Goal: Find specific page/section: Find specific page/section

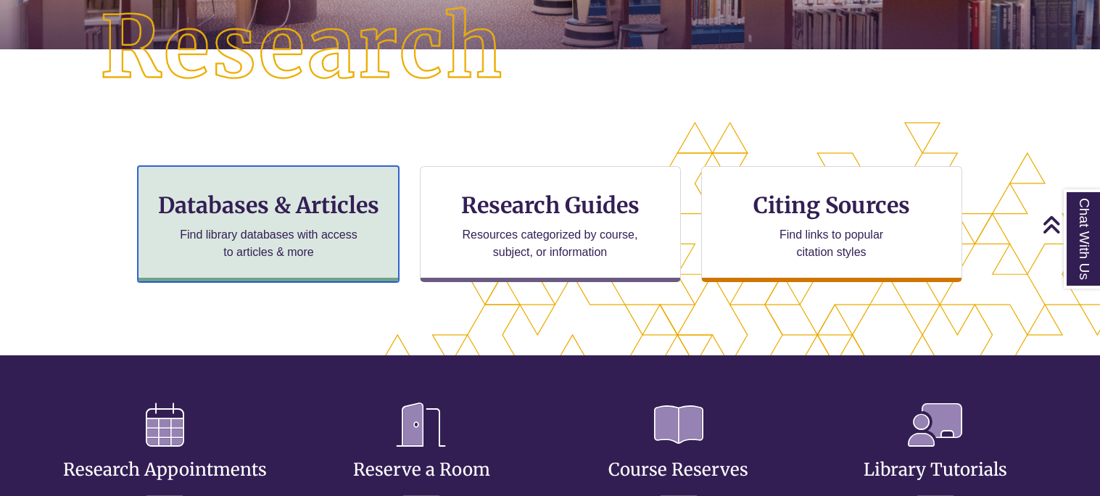
click at [350, 237] on p "Find library databases with access to articles & more" at bounding box center [268, 243] width 189 height 35
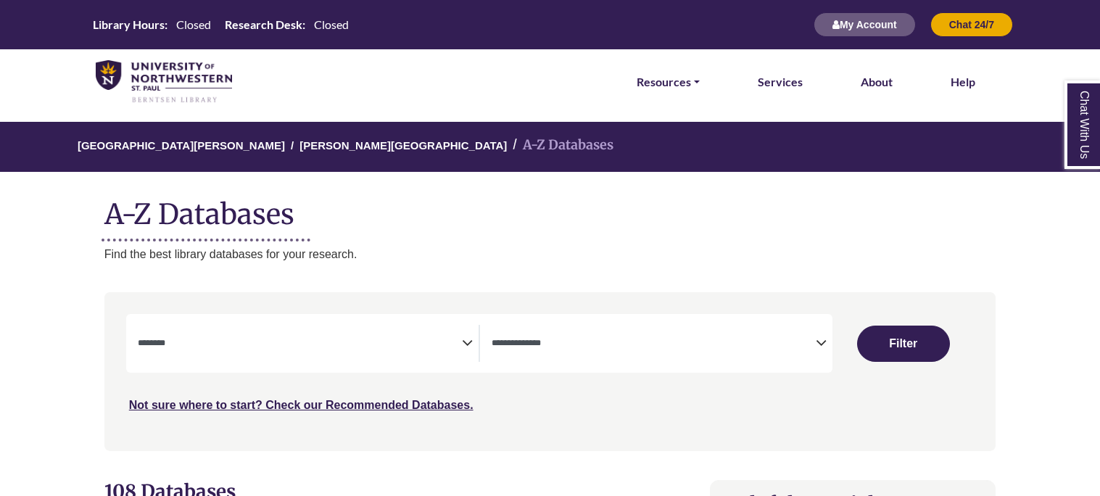
select select "Database Subject Filter"
select select "Database Types Filter"
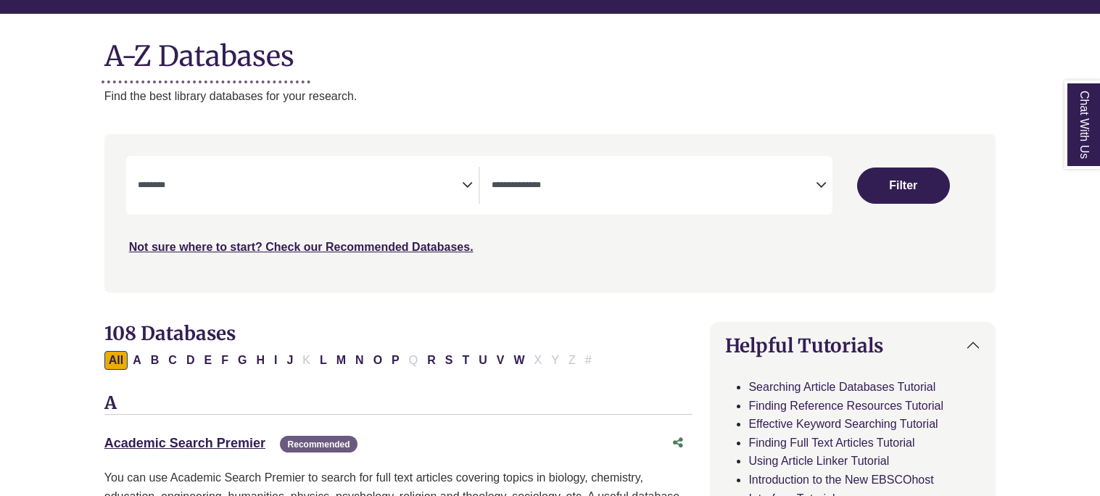
scroll to position [196, 0]
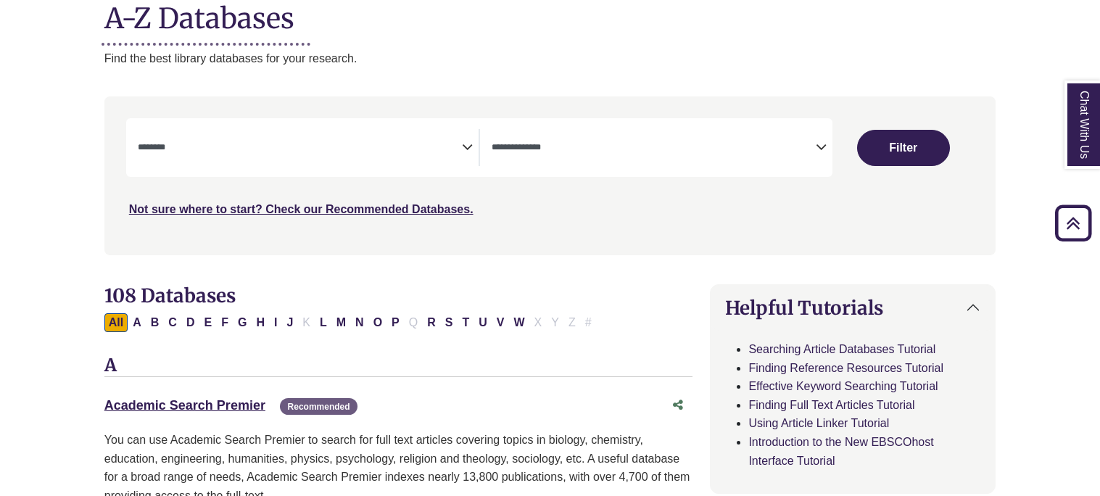
click at [342, 145] on textarea "Search" at bounding box center [300, 149] width 324 height 12
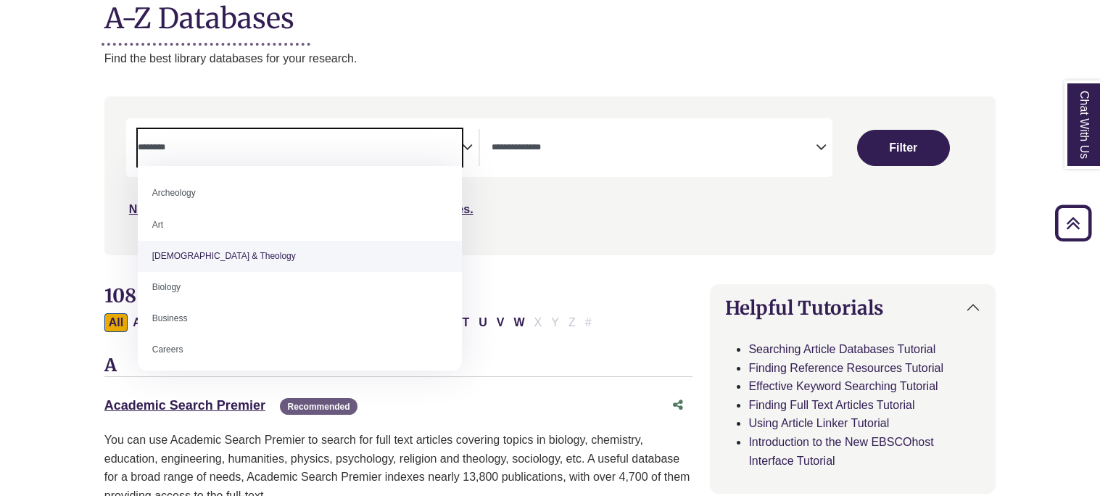
click at [534, 271] on div "**********" at bounding box center [550, 186] width 909 height 180
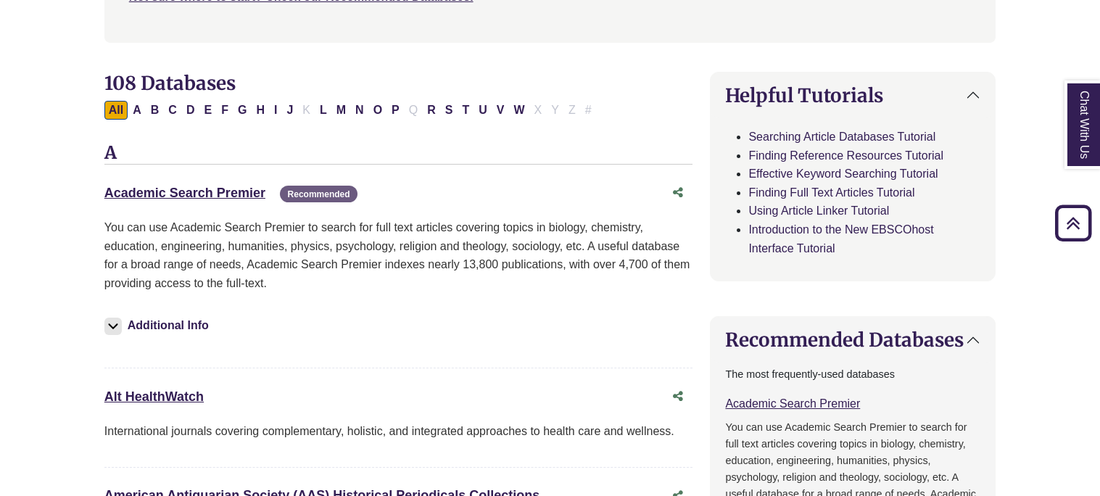
scroll to position [431, 0]
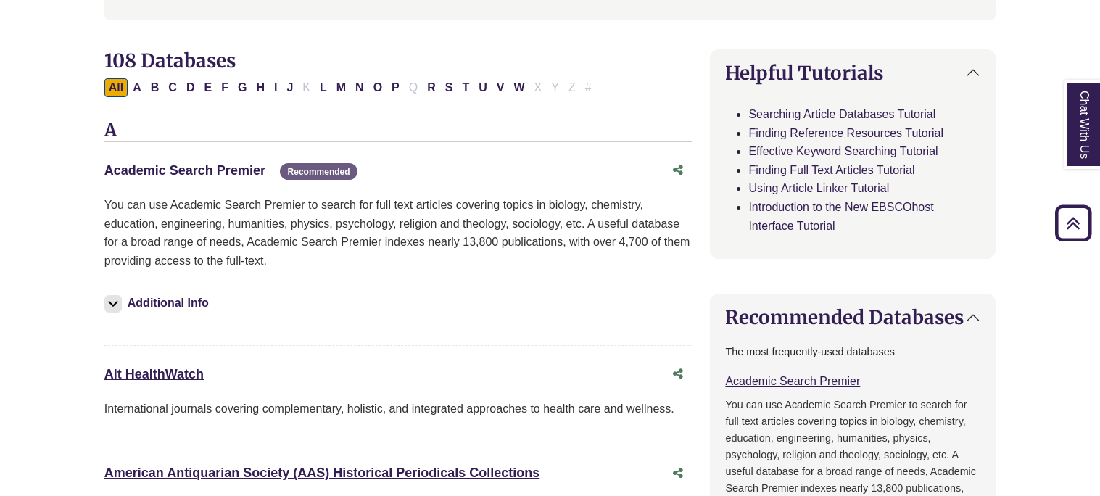
click at [206, 166] on link "Academic Search Premier This link opens in a new window" at bounding box center [184, 170] width 161 height 15
